Goal: Find specific page/section: Find specific page/section

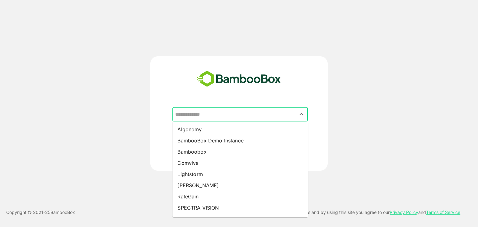
click at [206, 116] on input "text" at bounding box center [240, 115] width 133 height 12
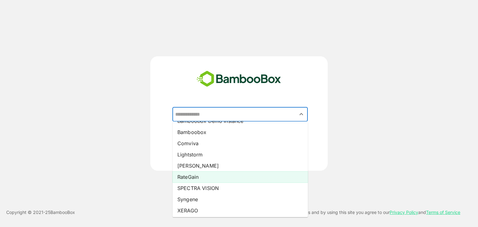
scroll to position [21, 0]
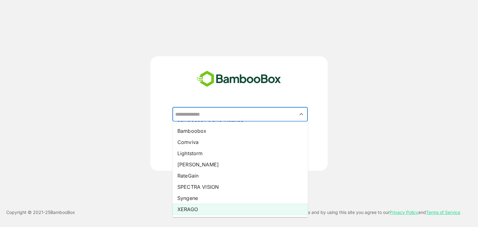
click at [190, 207] on li "XERAGO" at bounding box center [239, 209] width 135 height 11
type input "******"
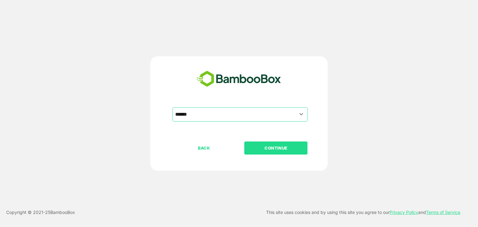
click at [260, 147] on p "CONTINUE" at bounding box center [276, 148] width 62 height 7
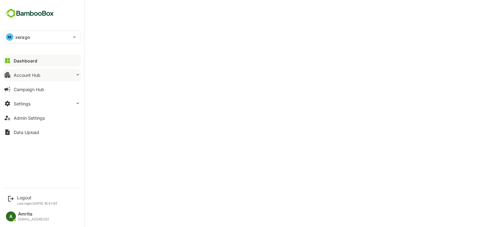
click at [65, 76] on button "Account Hub" at bounding box center [42, 75] width 78 height 12
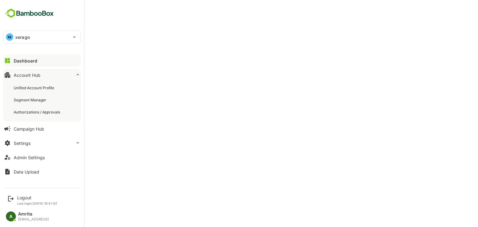
click at [65, 76] on button "Account Hub" at bounding box center [42, 75] width 78 height 12
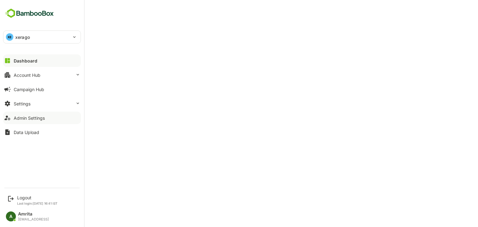
click at [49, 119] on button "Admin Settings" at bounding box center [42, 118] width 78 height 12
click at [27, 104] on div "Settings" at bounding box center [22, 103] width 17 height 5
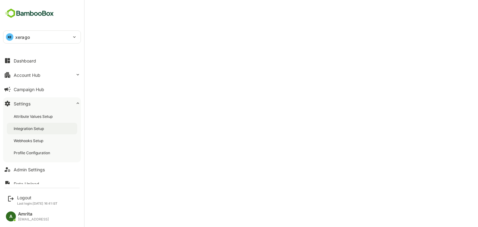
click at [33, 128] on div "Integration Setup" at bounding box center [29, 128] width 31 height 5
click at [17, 71] on button "Account Hub" at bounding box center [42, 75] width 78 height 12
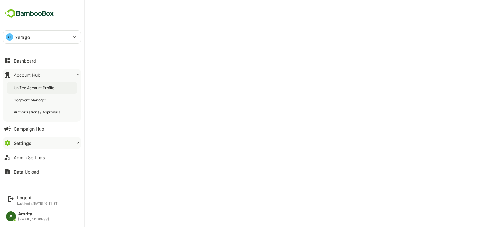
click at [32, 86] on div "Unified Account Profile" at bounding box center [35, 87] width 42 height 5
